Goal: Task Accomplishment & Management: Complete application form

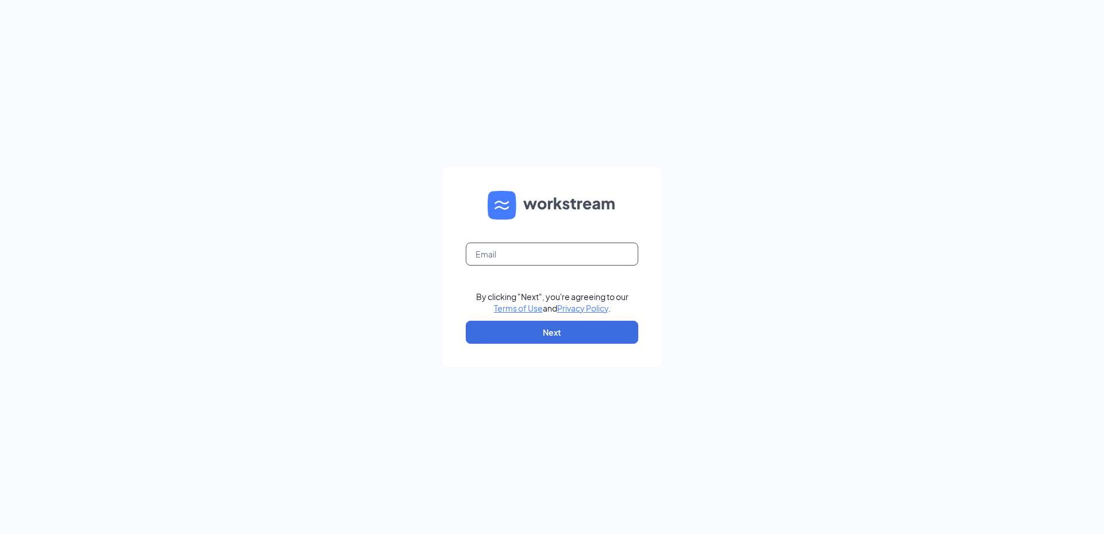
click at [512, 260] on input "text" at bounding box center [552, 254] width 173 height 23
type input "[PERSON_NAME][EMAIL_ADDRESS][DOMAIN_NAME]"
click at [569, 330] on button "Next" at bounding box center [552, 332] width 173 height 23
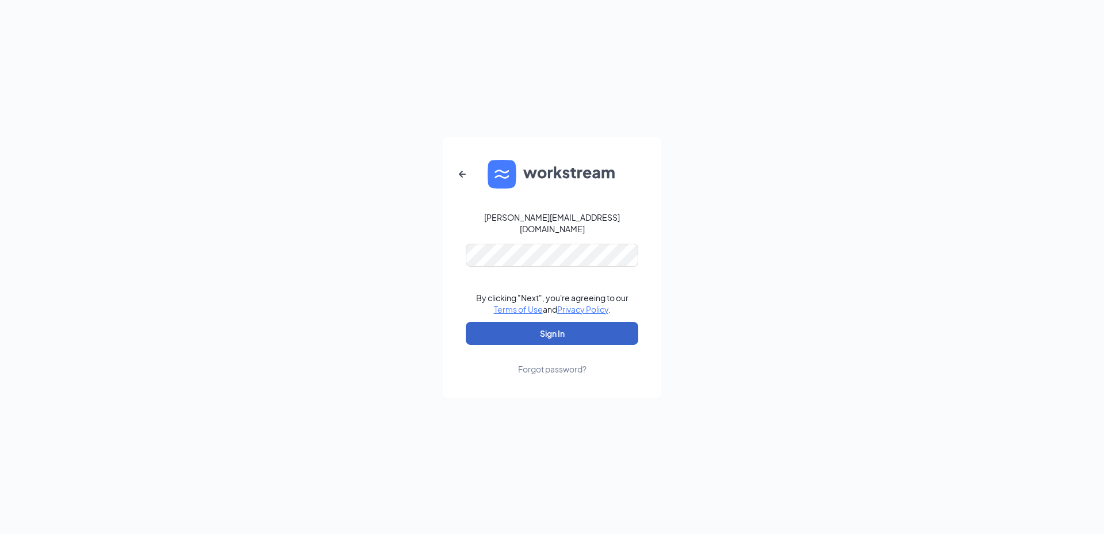
click at [599, 338] on button "Sign In" at bounding box center [552, 333] width 173 height 23
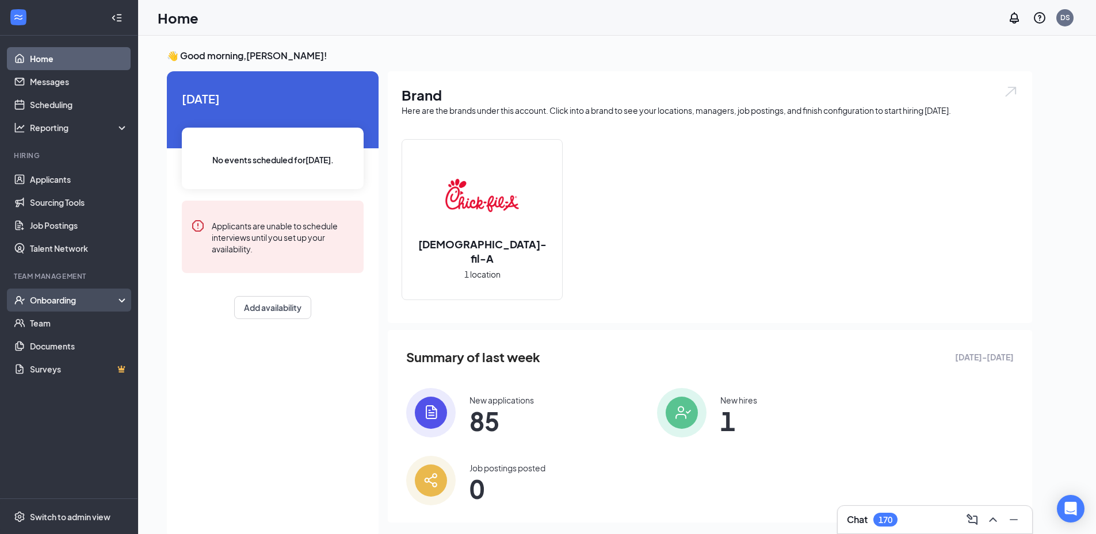
click at [64, 297] on div "Onboarding" at bounding box center [74, 301] width 89 height 12
click at [108, 319] on link "Overview" at bounding box center [79, 323] width 98 height 23
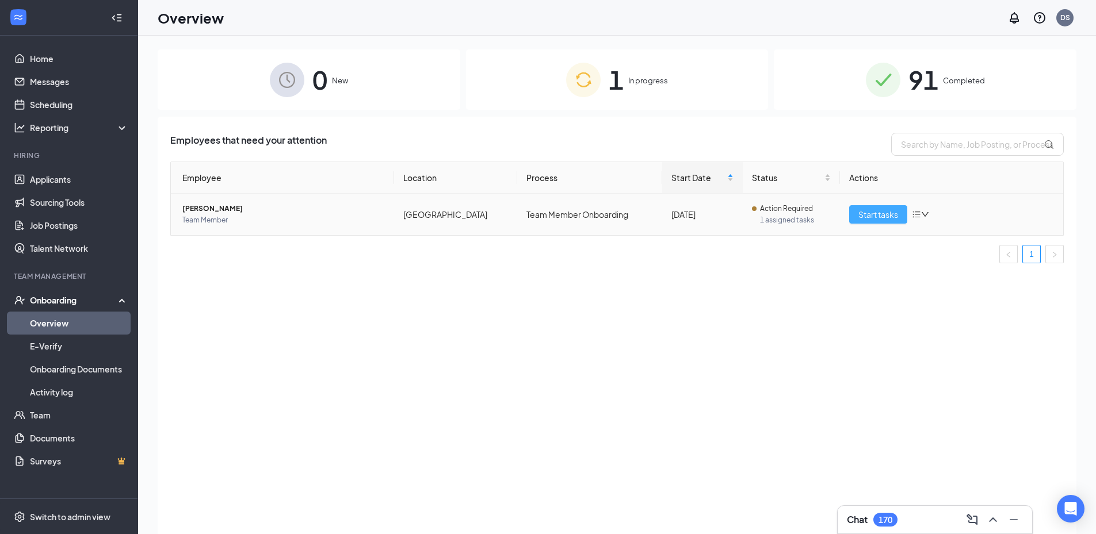
click at [879, 213] on span "Start tasks" at bounding box center [878, 214] width 40 height 13
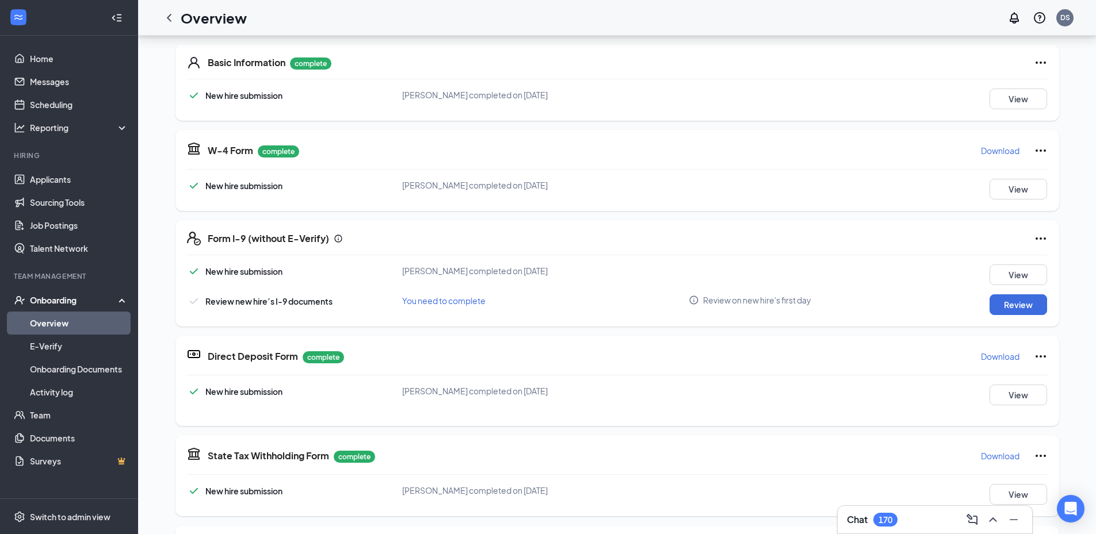
scroll to position [173, 0]
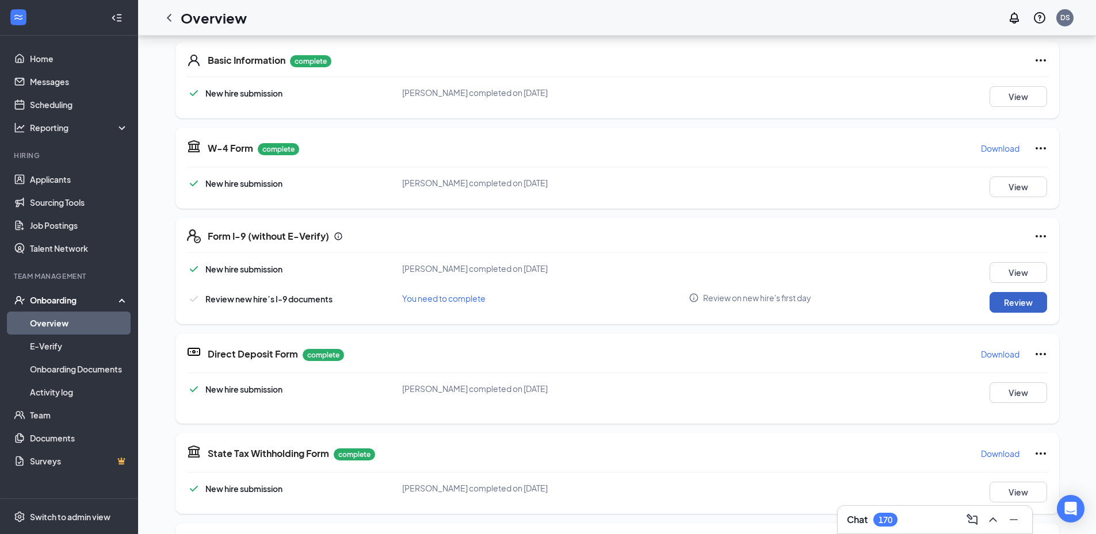
click at [1006, 302] on button "Review" at bounding box center [1018, 302] width 58 height 21
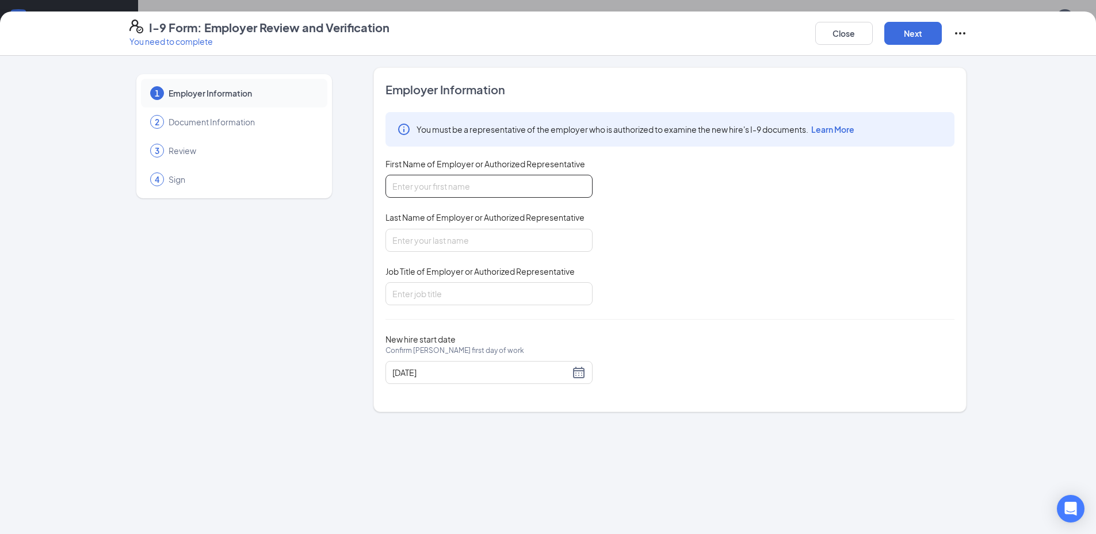
click at [523, 189] on input "First Name of Employer or Authorized Representative" at bounding box center [488, 186] width 207 height 23
click at [456, 285] on input "Job Title of Employer or Authorized Representative" at bounding box center [488, 293] width 207 height 23
type input "General Manager"
click at [934, 40] on button "Next" at bounding box center [913, 33] width 58 height 23
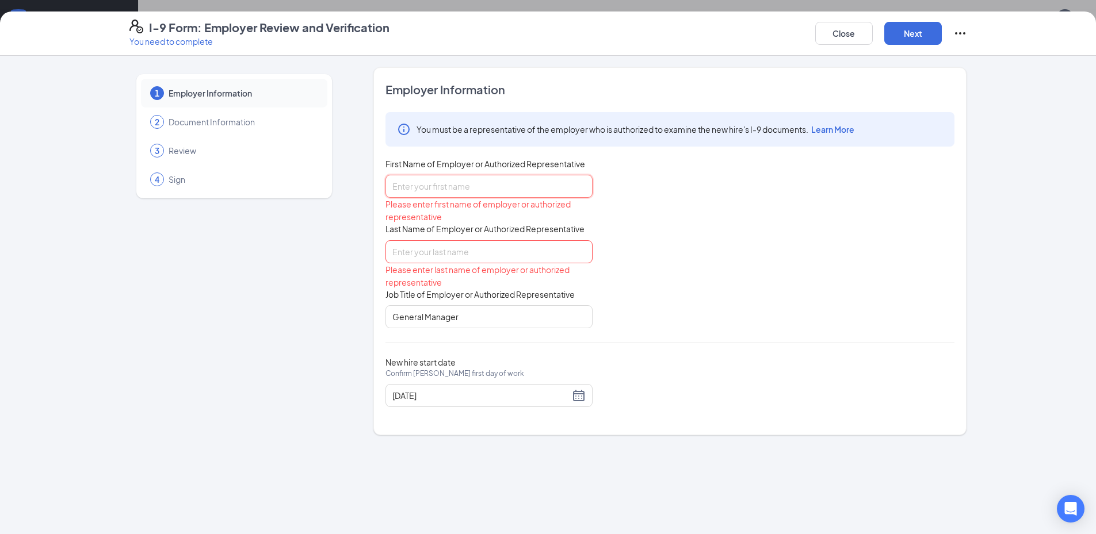
click at [479, 191] on input "First Name of Employer or Authorized Representative" at bounding box center [488, 186] width 207 height 23
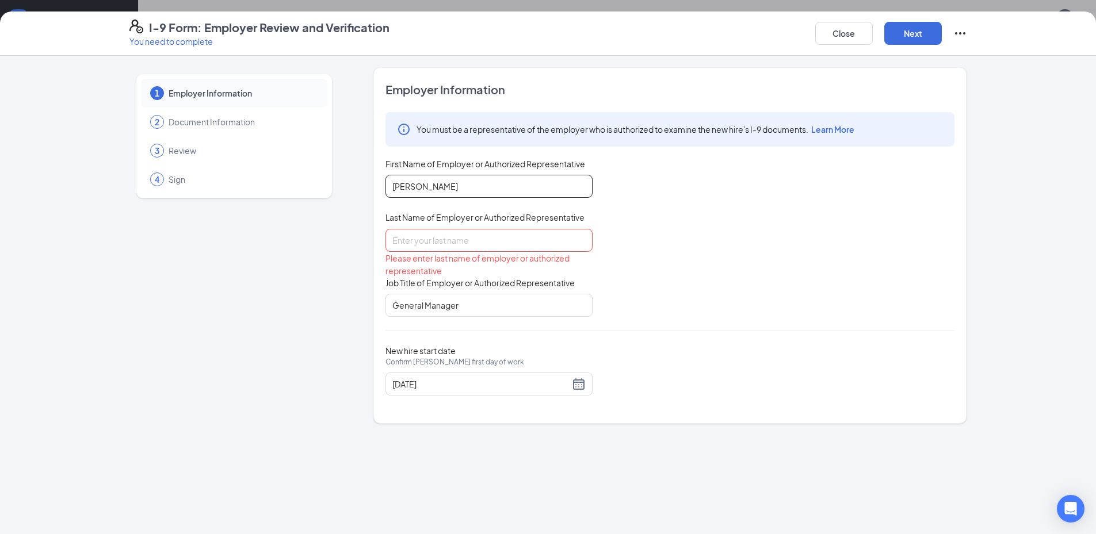
type input "David"
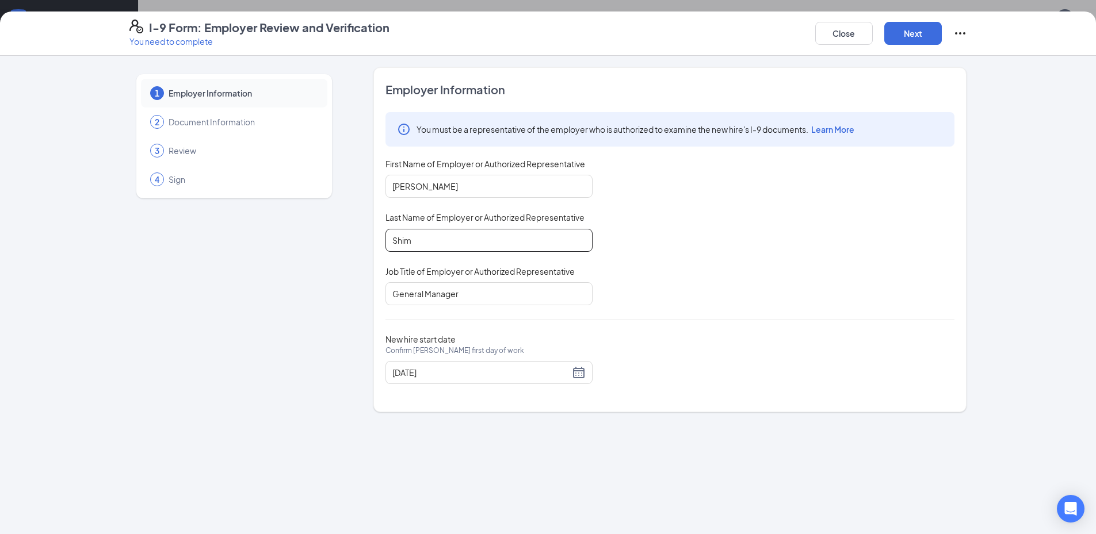
type input "Shim"
click at [707, 231] on div "You must be a representative of the employer who is authorized to examine the n…" at bounding box center [669, 208] width 569 height 193
click at [921, 33] on button "Next" at bounding box center [913, 33] width 58 height 23
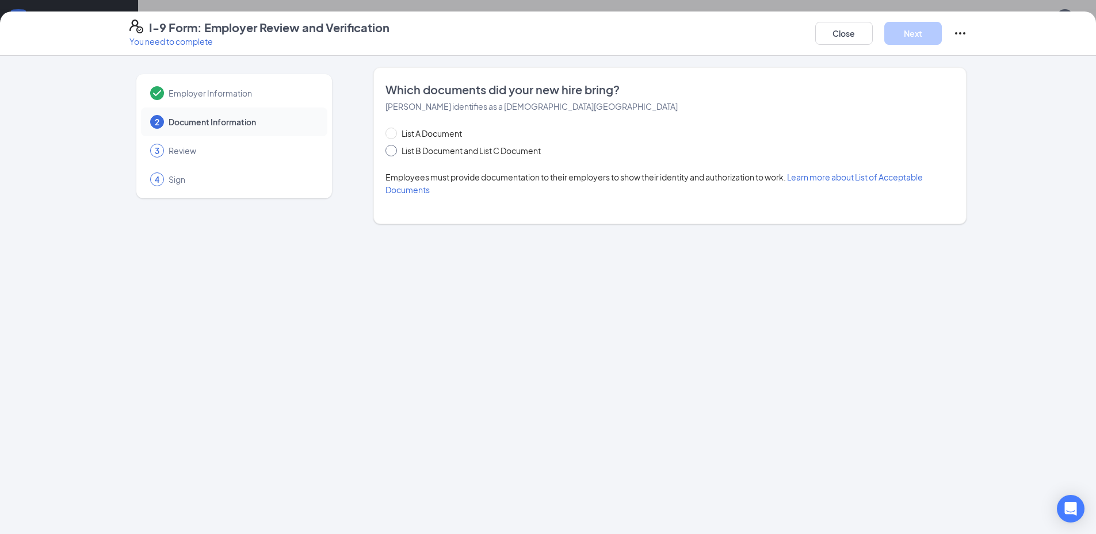
click at [443, 146] on span "List B Document and List C Document" at bounding box center [471, 150] width 148 height 13
click at [393, 146] on input "List B Document and List C Document" at bounding box center [389, 149] width 8 height 8
radio input "true"
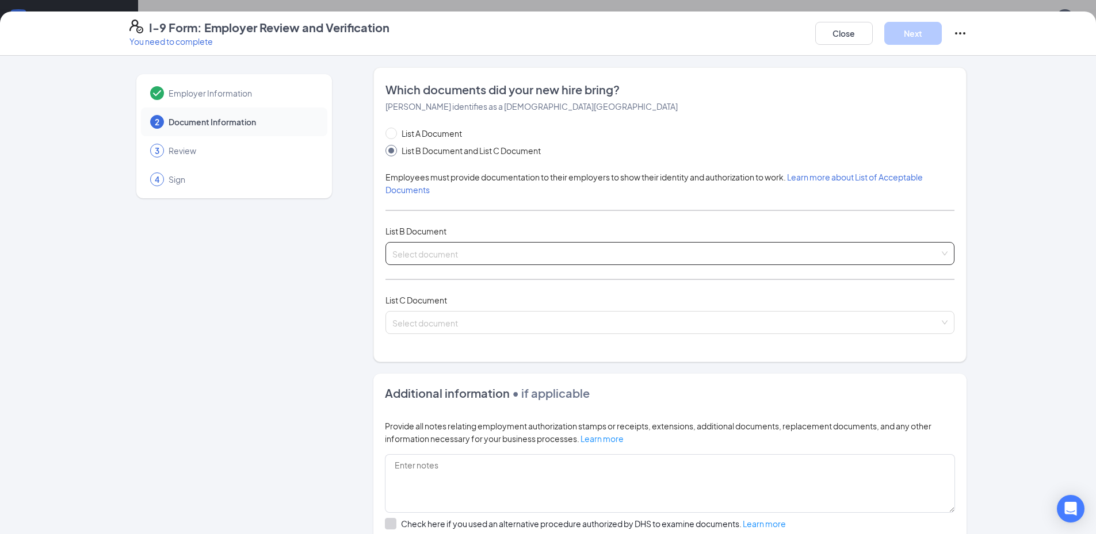
click at [456, 250] on input "search" at bounding box center [665, 251] width 547 height 17
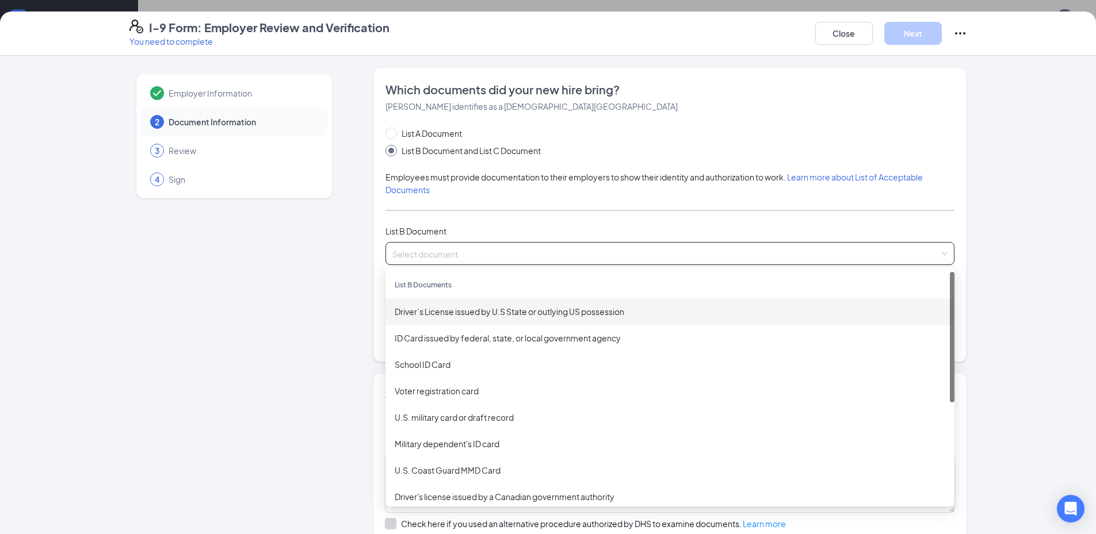
click at [485, 311] on div "Driver’s License issued by U.S State or outlying US possession" at bounding box center [670, 311] width 550 height 13
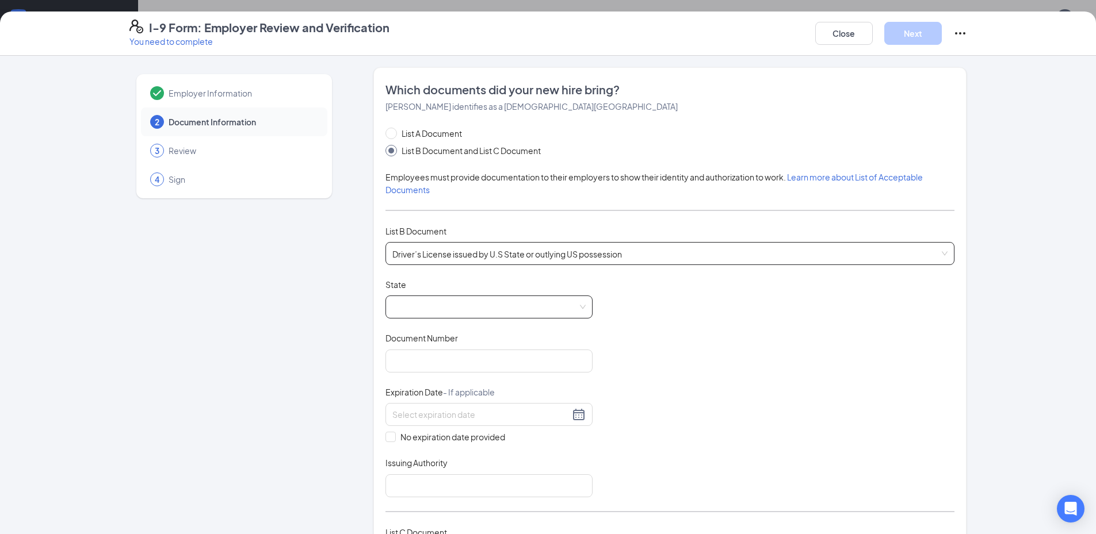
click at [473, 308] on span at bounding box center [488, 307] width 193 height 22
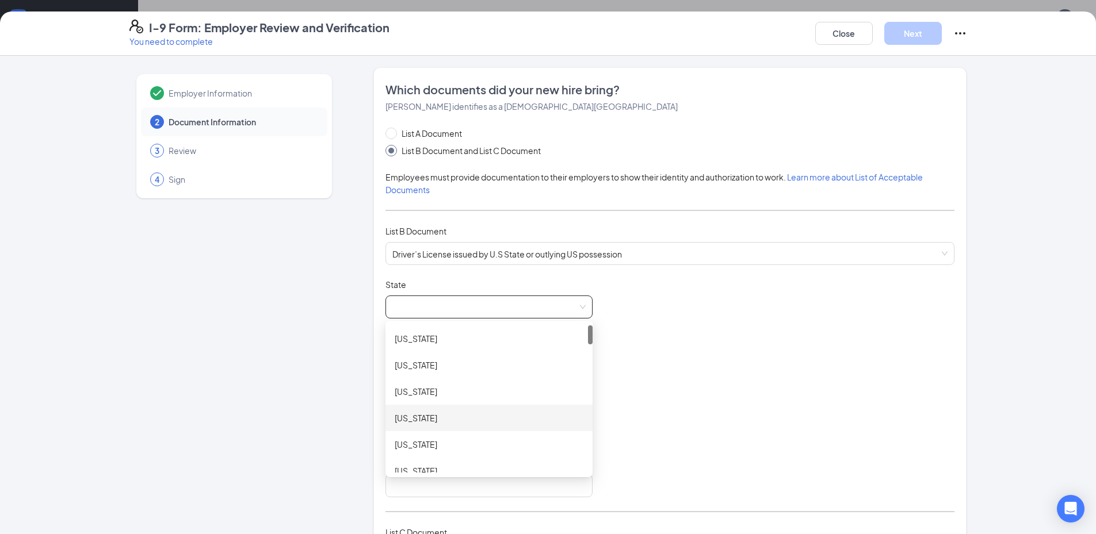
scroll to position [58, 0]
click at [443, 417] on div "California" at bounding box center [489, 413] width 189 height 13
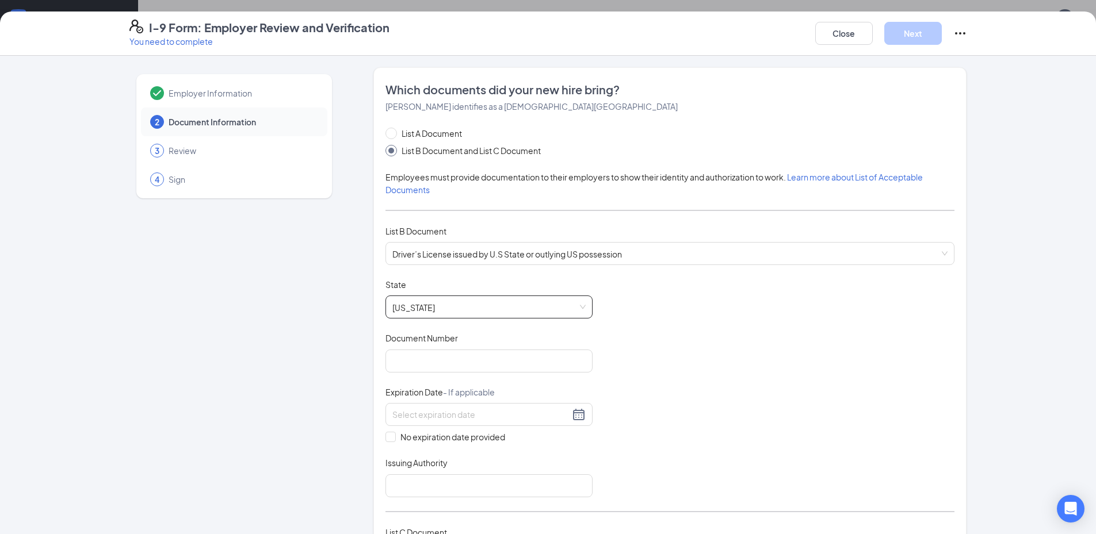
click at [454, 347] on div "Document Number" at bounding box center [488, 340] width 207 height 17
click at [456, 358] on input "Document Number" at bounding box center [488, 361] width 207 height 23
type input "Y1629551"
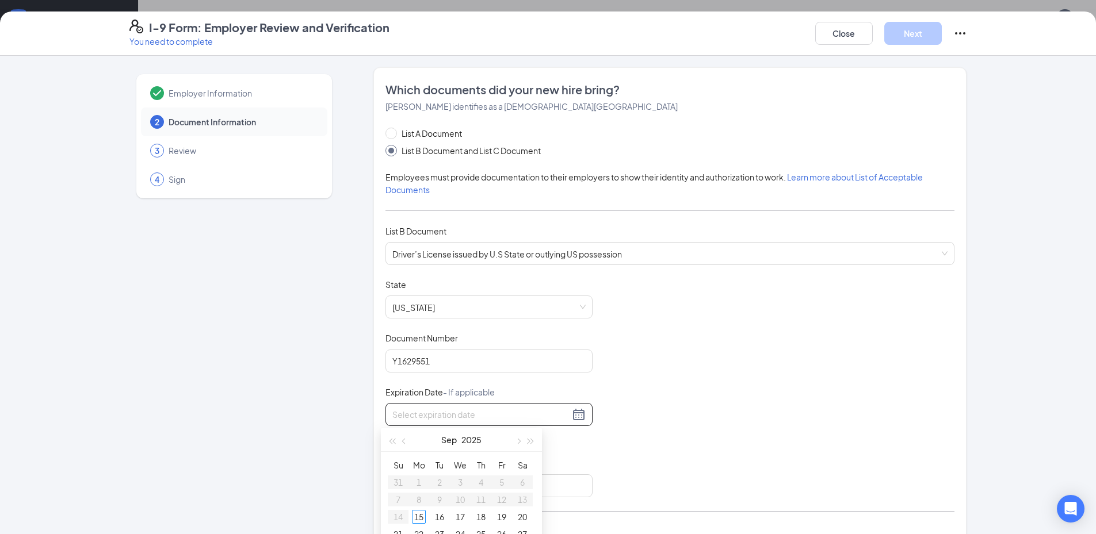
click at [497, 417] on input at bounding box center [480, 414] width 177 height 13
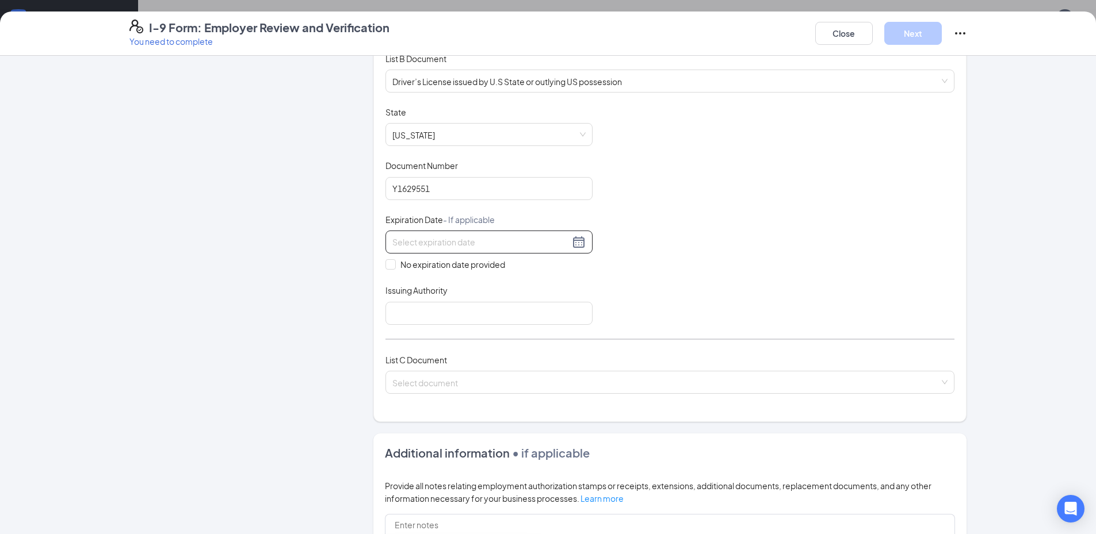
click at [573, 241] on div at bounding box center [488, 242] width 193 height 14
click at [572, 244] on div at bounding box center [488, 242] width 193 height 14
click at [530, 244] on input at bounding box center [480, 242] width 177 height 13
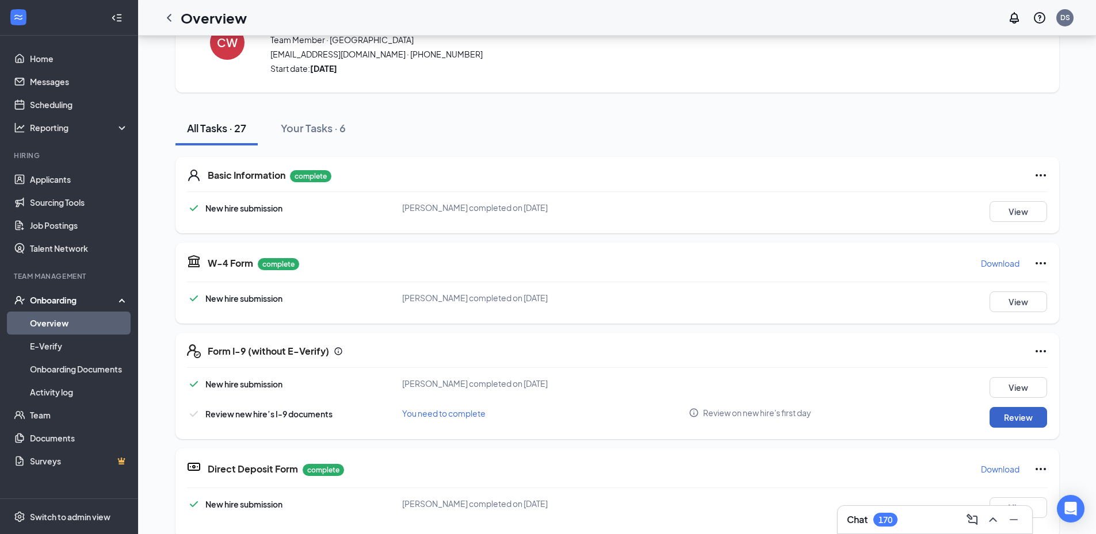
click at [1029, 416] on button "Review" at bounding box center [1018, 417] width 58 height 21
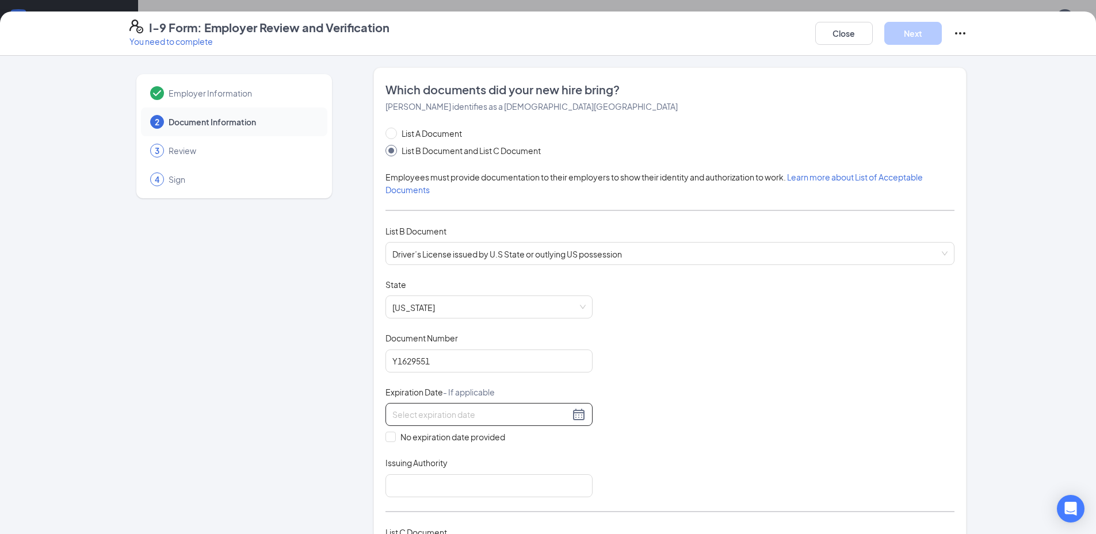
click at [524, 412] on input at bounding box center [480, 414] width 177 height 13
click at [519, 441] on span "button" at bounding box center [518, 442] width 6 height 6
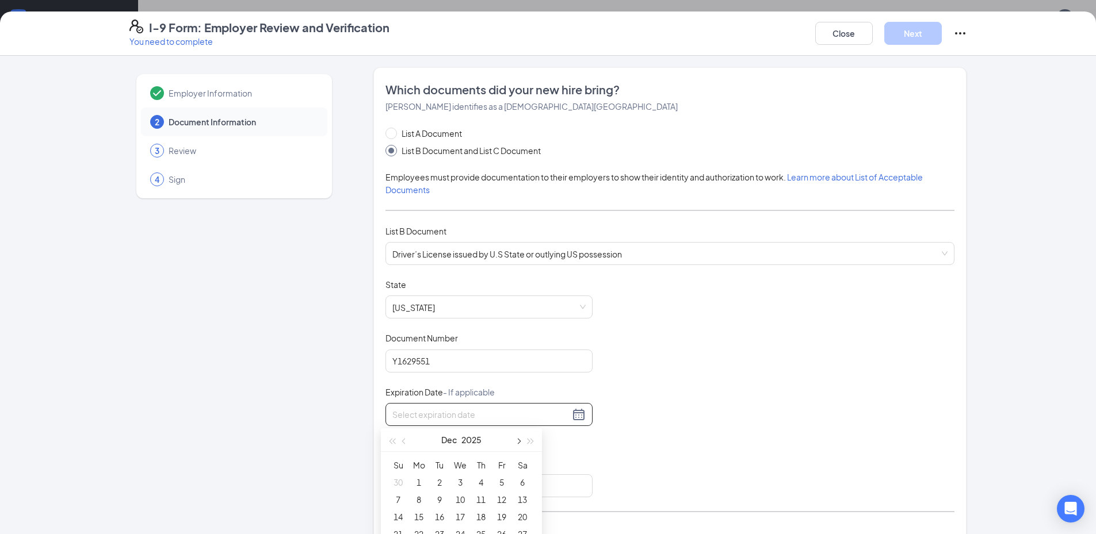
click at [519, 441] on span "button" at bounding box center [518, 442] width 6 height 6
type input "05/23/2026"
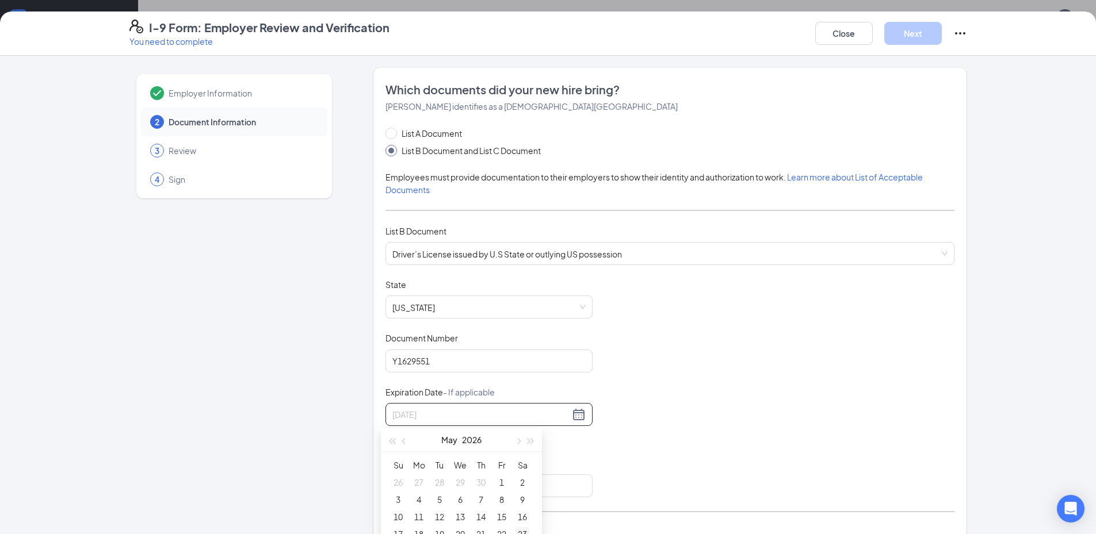
click at [525, 531] on div "23" at bounding box center [522, 534] width 14 height 14
click at [648, 420] on div "Document Title Driver’s License issued by U.S State or outlying US possession S…" at bounding box center [669, 388] width 569 height 219
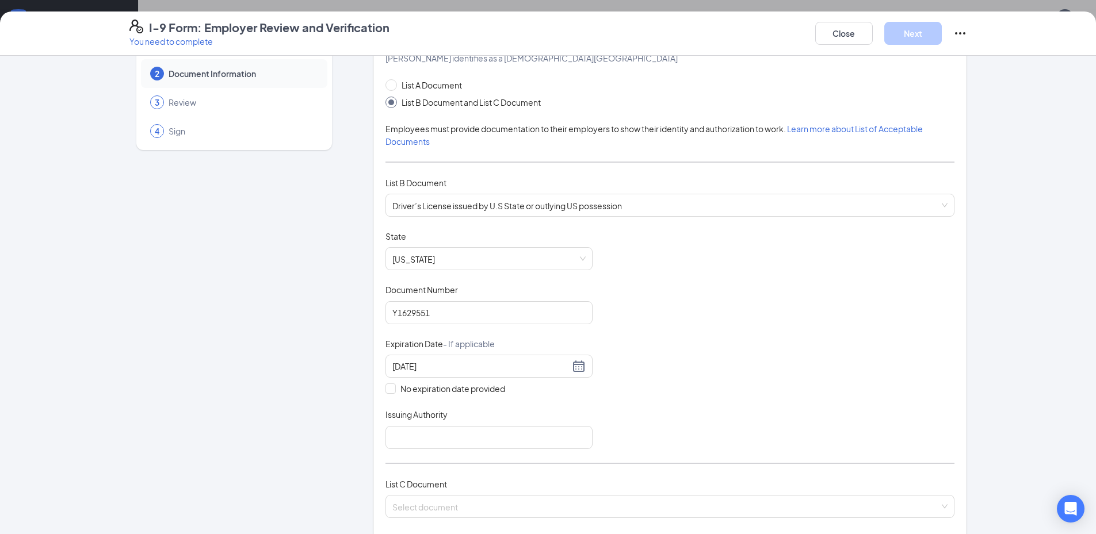
scroll to position [115, 0]
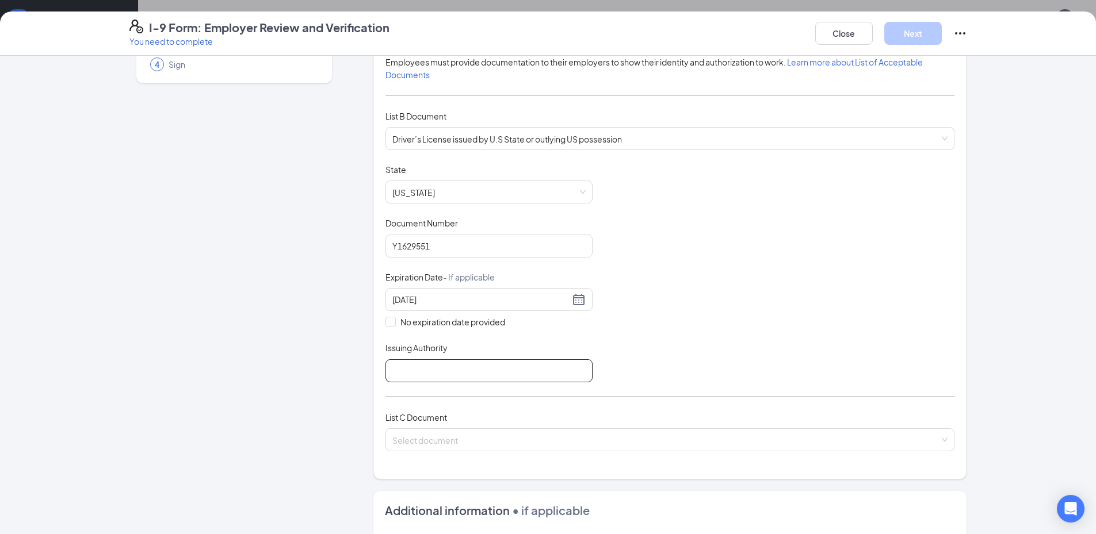
click at [391, 375] on input "Issuing Authority" at bounding box center [488, 371] width 207 height 23
click at [510, 372] on input "Issuing Authority" at bounding box center [488, 371] width 207 height 23
type input "California"
click at [815, 293] on div "Document Title Driver’s License issued by U.S State or outlying US possession S…" at bounding box center [669, 273] width 569 height 219
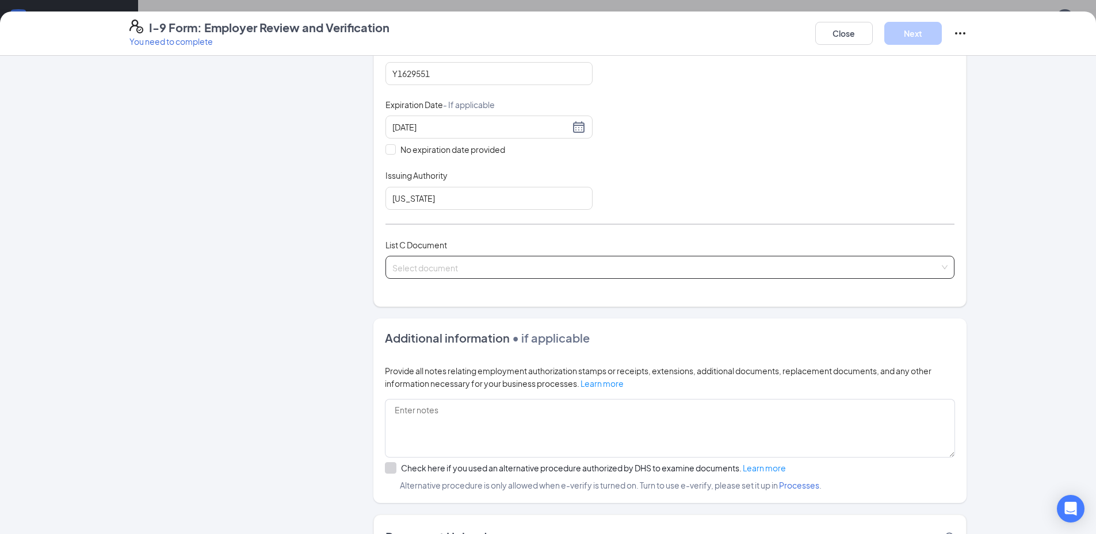
click at [617, 263] on input "search" at bounding box center [665, 265] width 547 height 17
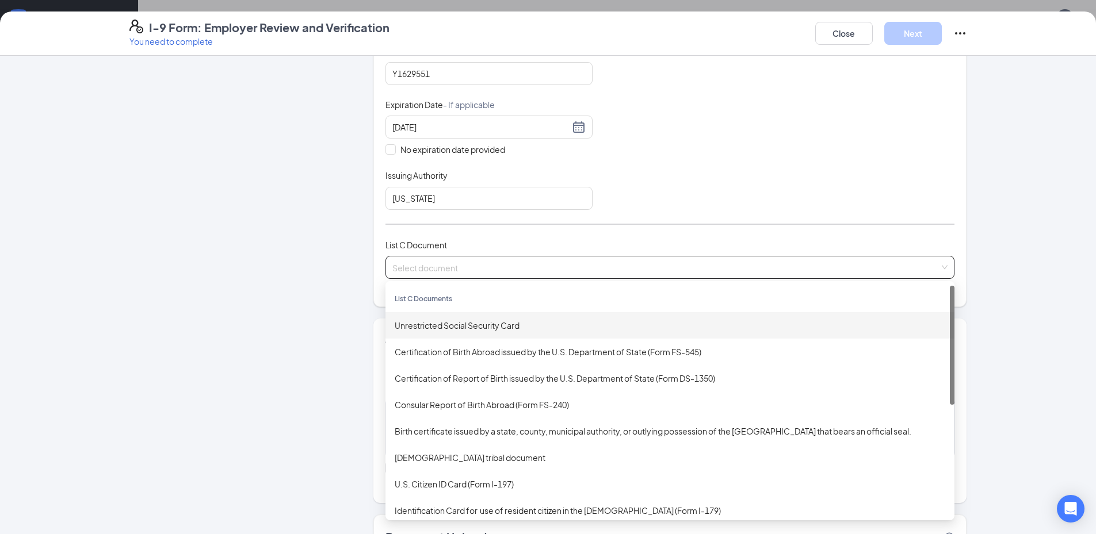
click at [553, 328] on div "Unrestricted Social Security Card" at bounding box center [670, 325] width 550 height 13
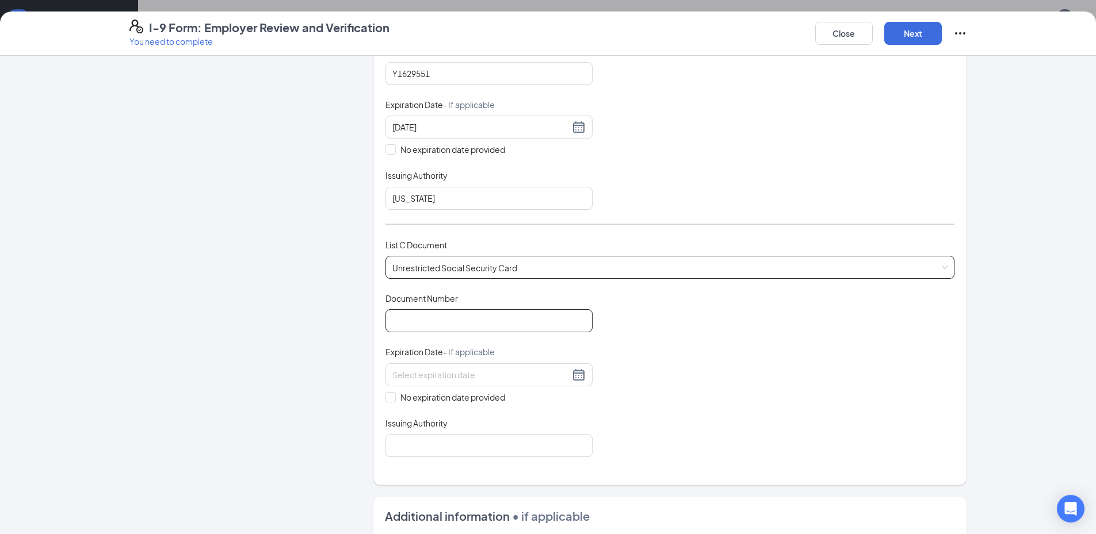
click at [499, 327] on input "Document Number" at bounding box center [488, 320] width 207 height 23
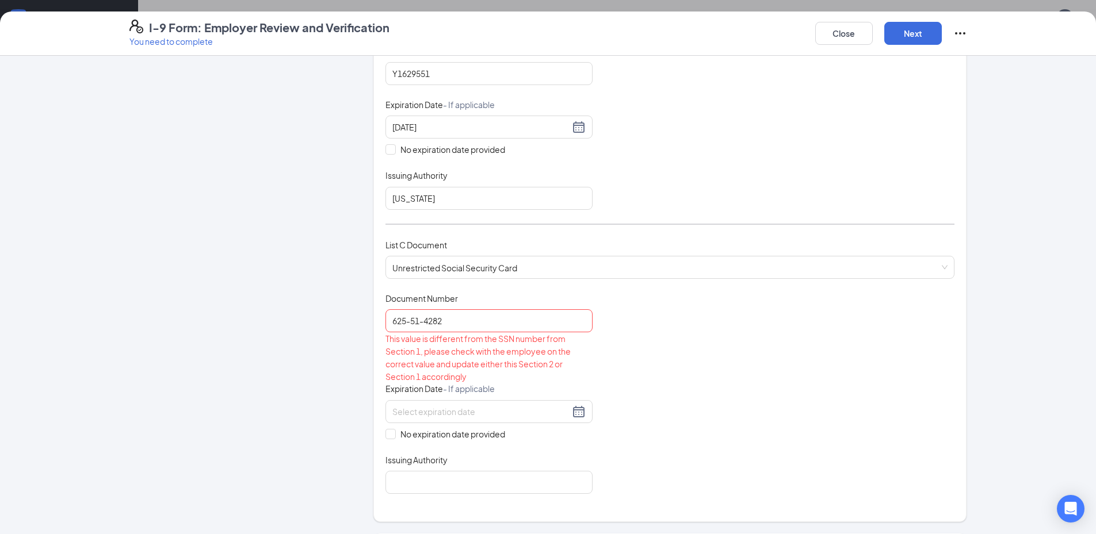
click at [712, 357] on div "Document Title Unrestricted Social Security Card Document Number 625-51-4282 Th…" at bounding box center [669, 393] width 569 height 201
click at [498, 320] on input "625-51-4282" at bounding box center [488, 320] width 207 height 23
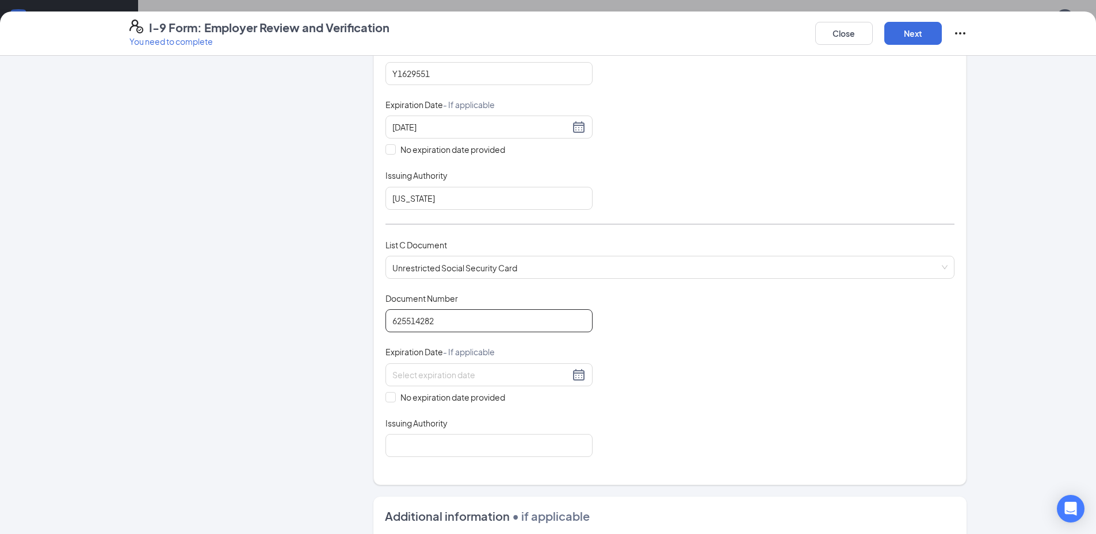
type input "625514282"
drag, startPoint x: 877, startPoint y: 329, endPoint x: 870, endPoint y: 331, distance: 7.7
click at [875, 329] on div "Document Title Unrestricted Social Security Card Document Number 625514282 Expi…" at bounding box center [669, 375] width 569 height 165
click at [519, 323] on input "625514282" at bounding box center [488, 320] width 207 height 23
click at [387, 400] on span at bounding box center [390, 397] width 10 height 10
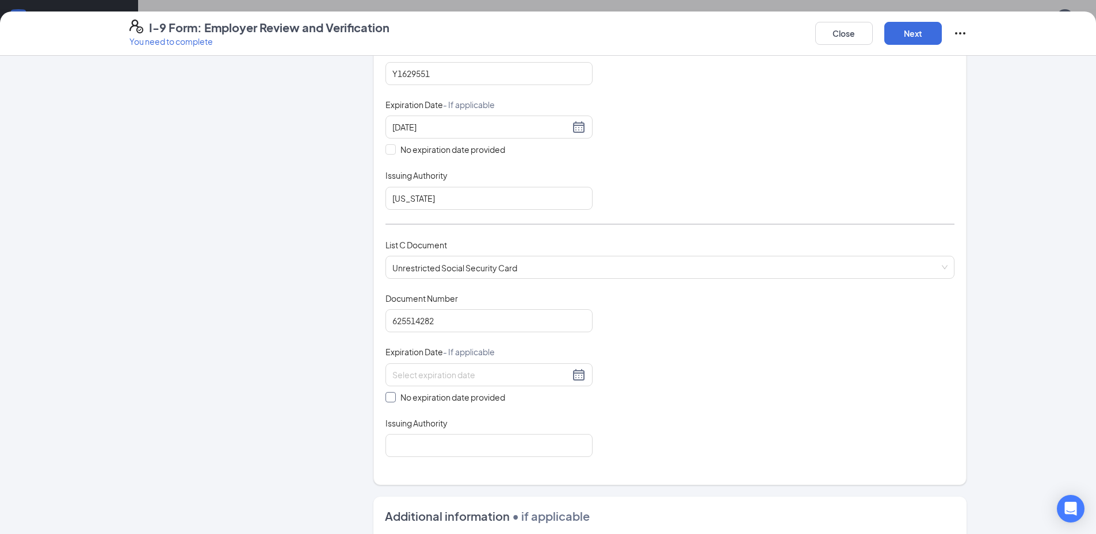
click at [387, 400] on input "No expiration date provided" at bounding box center [389, 396] width 8 height 8
checkbox input "true"
click at [433, 454] on input "Issuing Authority" at bounding box center [488, 448] width 207 height 23
type input "United States of America"
click at [763, 364] on div "Document Title Unrestricted Social Security Card Document Number 625514282 Expi…" at bounding box center [669, 376] width 569 height 167
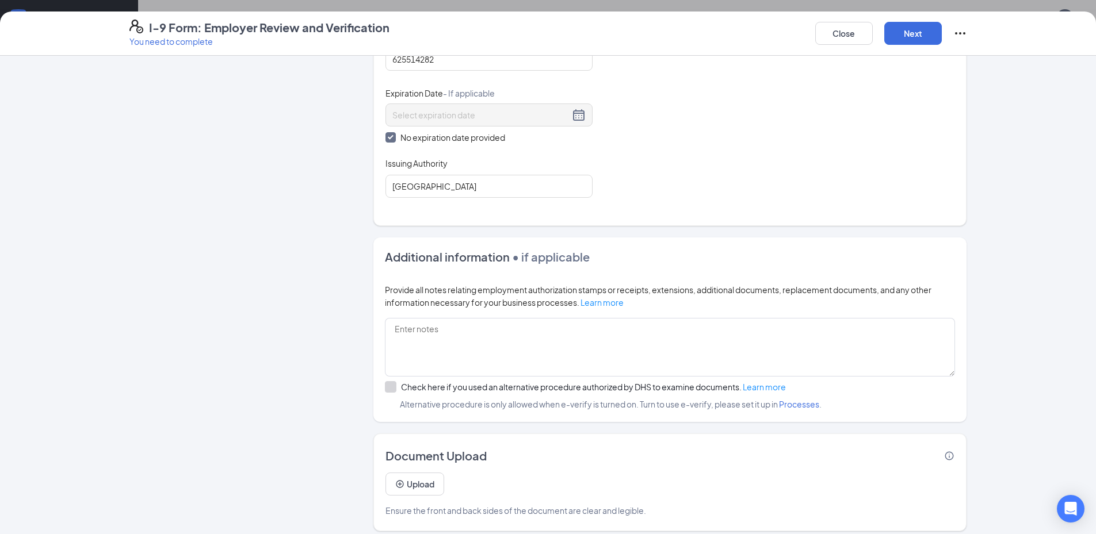
scroll to position [558, 0]
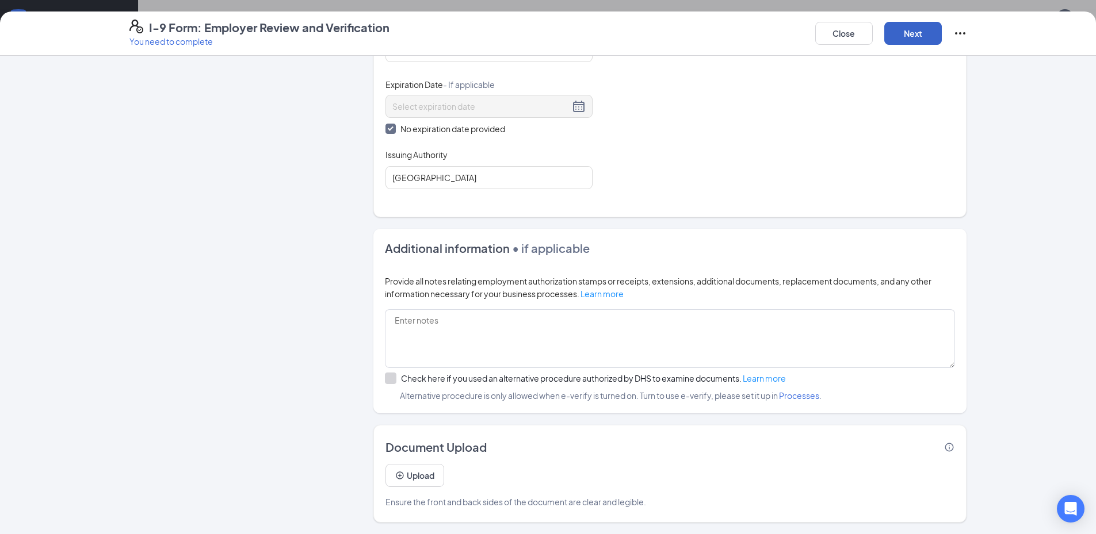
click at [914, 33] on button "Next" at bounding box center [913, 33] width 58 height 23
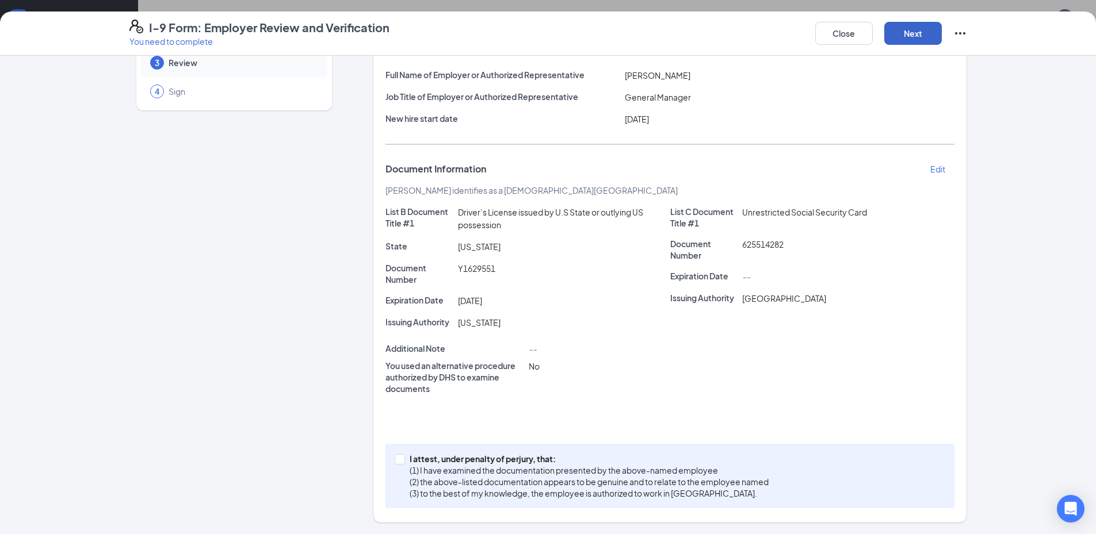
scroll to position [88, 0]
click at [395, 461] on input "I attest, under penalty of perjury, that: (1) I have examined the documentation…" at bounding box center [399, 458] width 8 height 8
checkbox input "true"
click at [899, 26] on button "Next" at bounding box center [913, 33] width 58 height 23
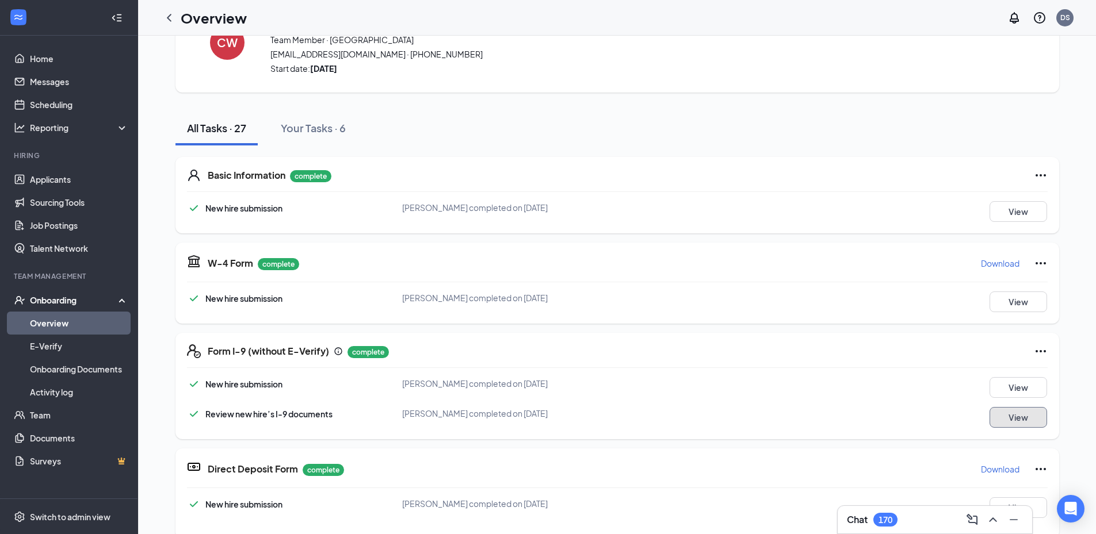
scroll to position [0, 0]
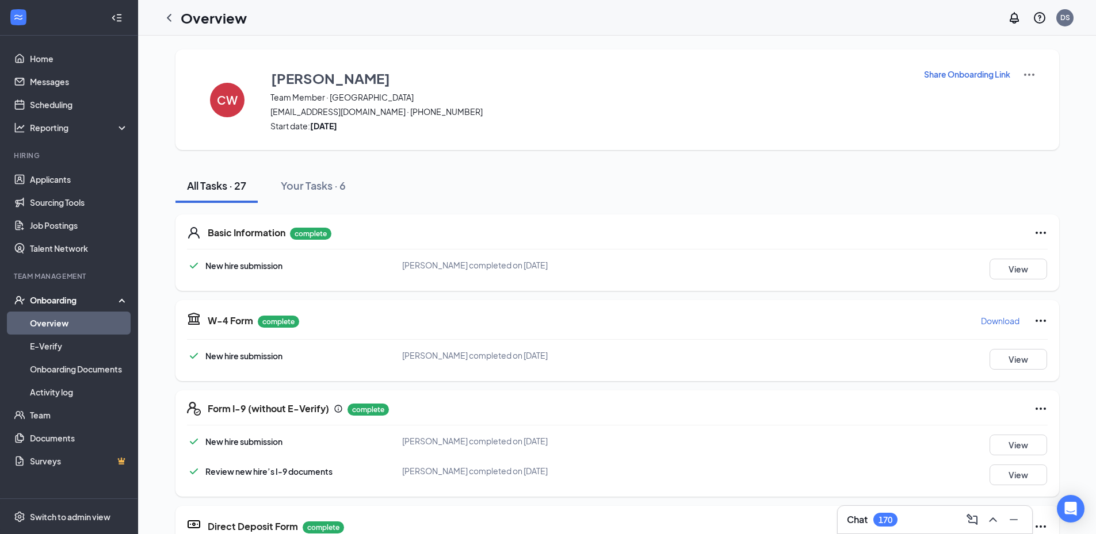
click at [66, 315] on link "Overview" at bounding box center [79, 323] width 98 height 23
